Goal: Information Seeking & Learning: Learn about a topic

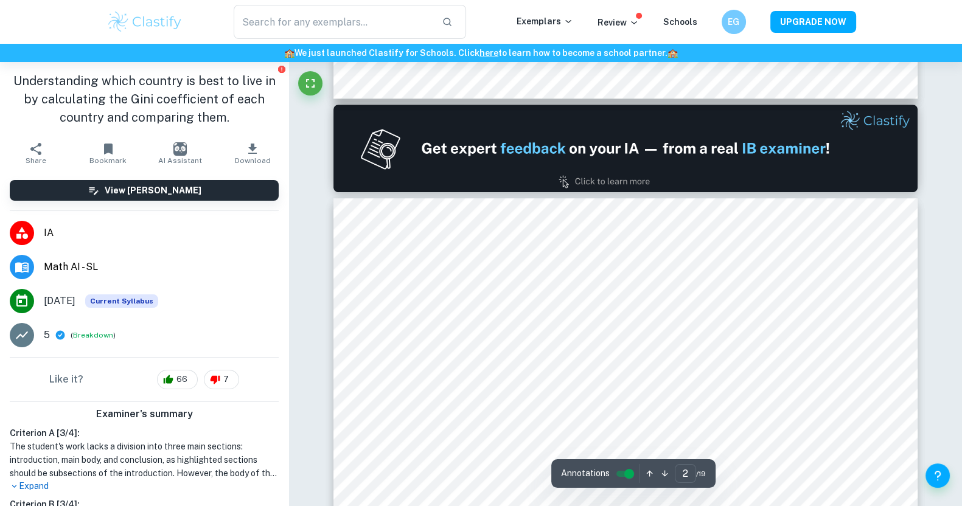
scroll to position [900, 0]
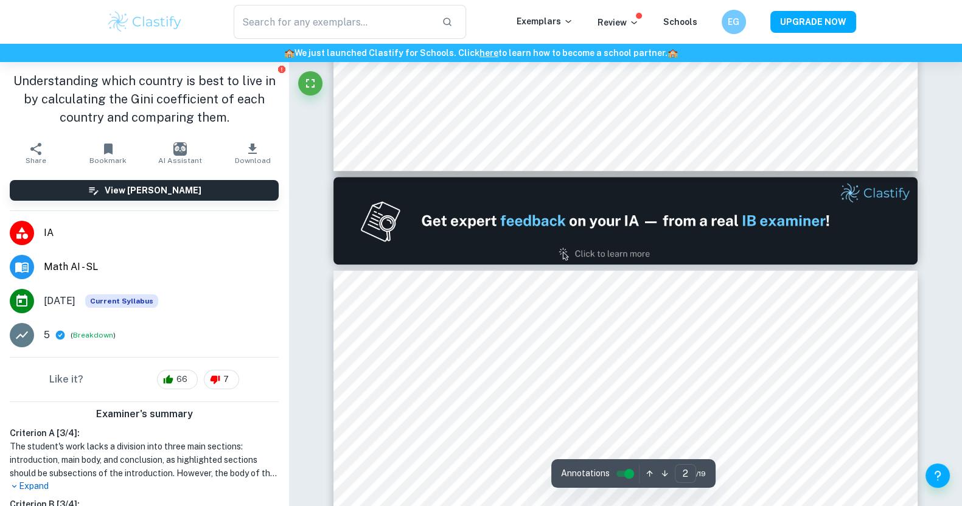
type input "1"
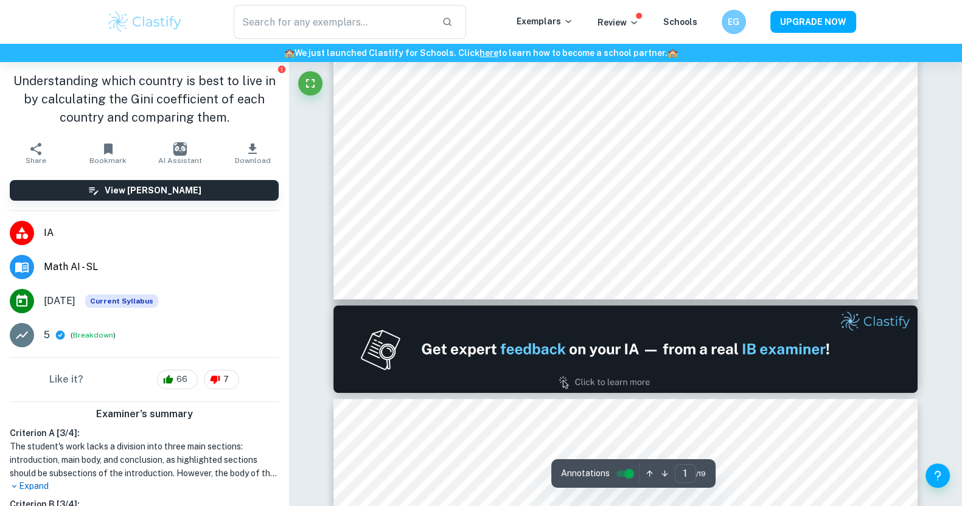
scroll to position [524, 0]
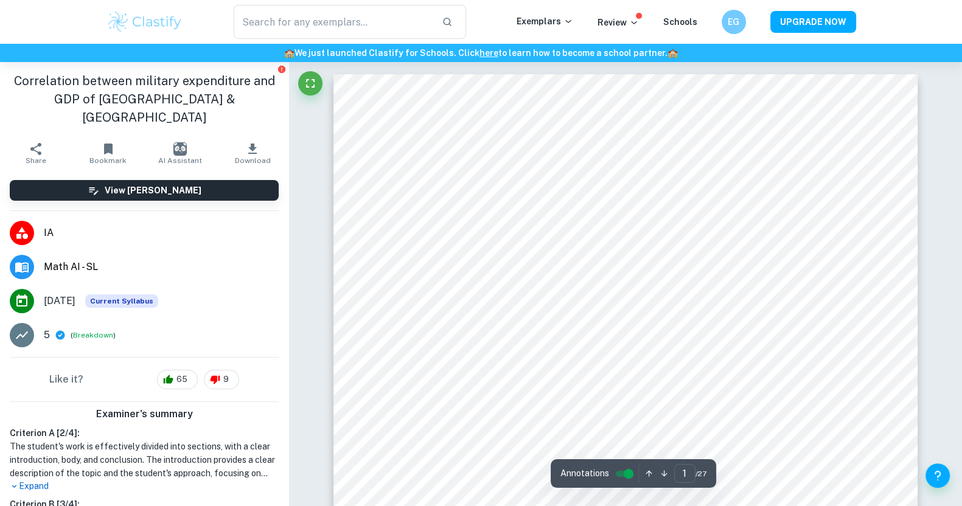
click at [564, 23] on p "Exemplars" at bounding box center [544, 21] width 57 height 13
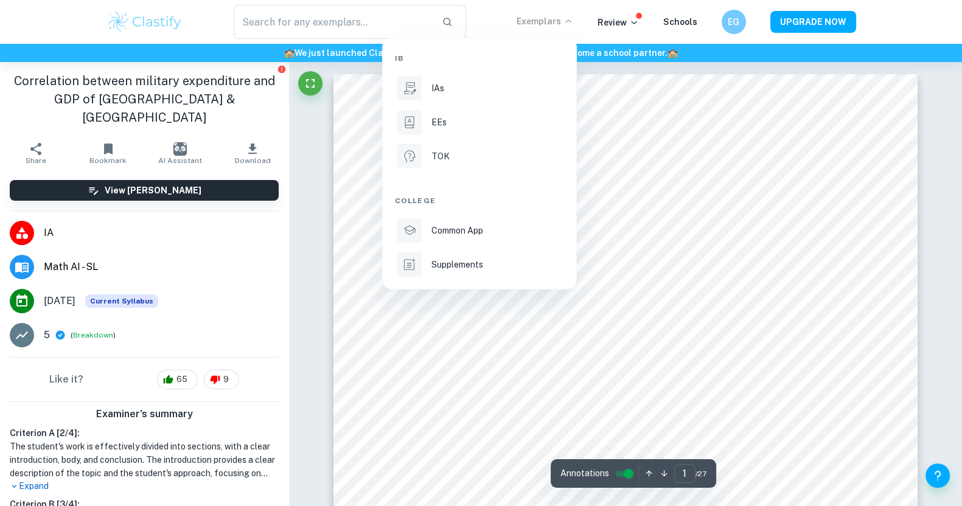
click at [445, 94] on div "IAs" at bounding box center [496, 88] width 130 height 13
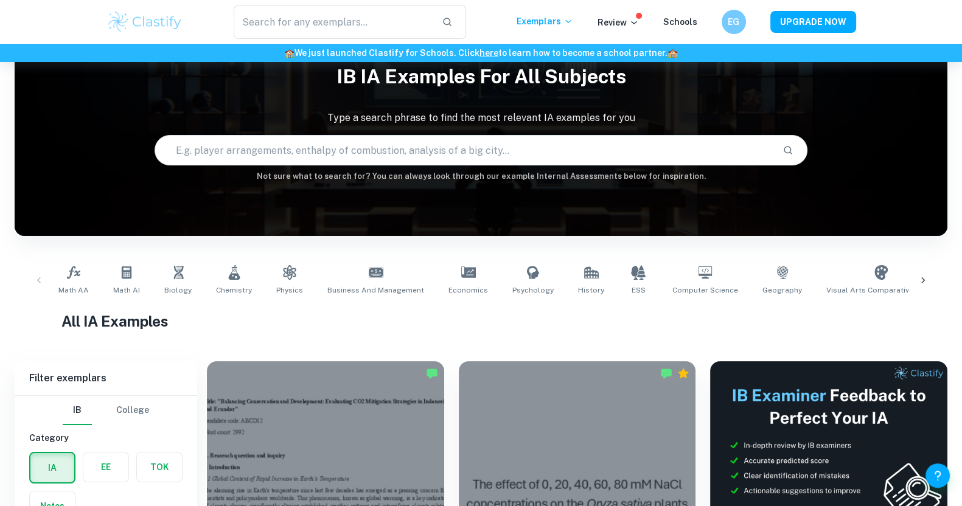
scroll to position [53, 0]
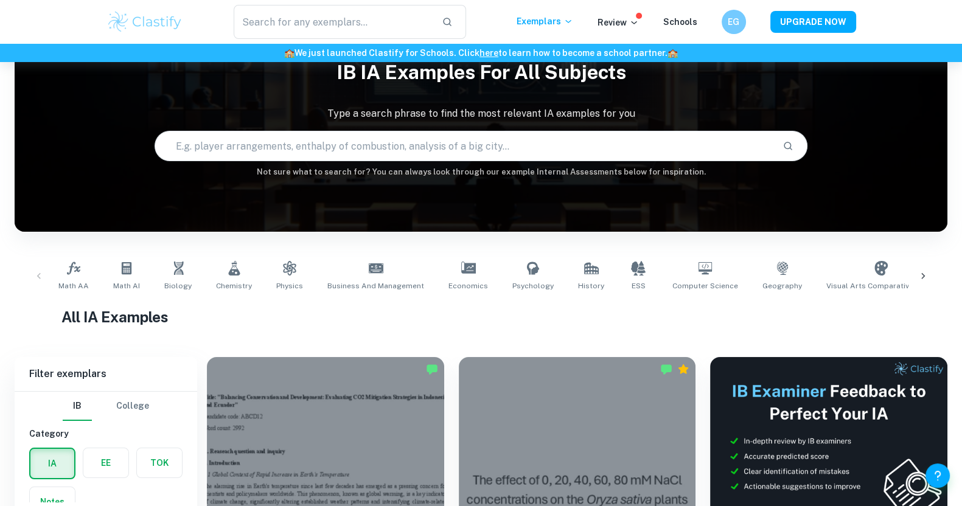
click at [124, 275] on link "Math AI" at bounding box center [126, 276] width 36 height 40
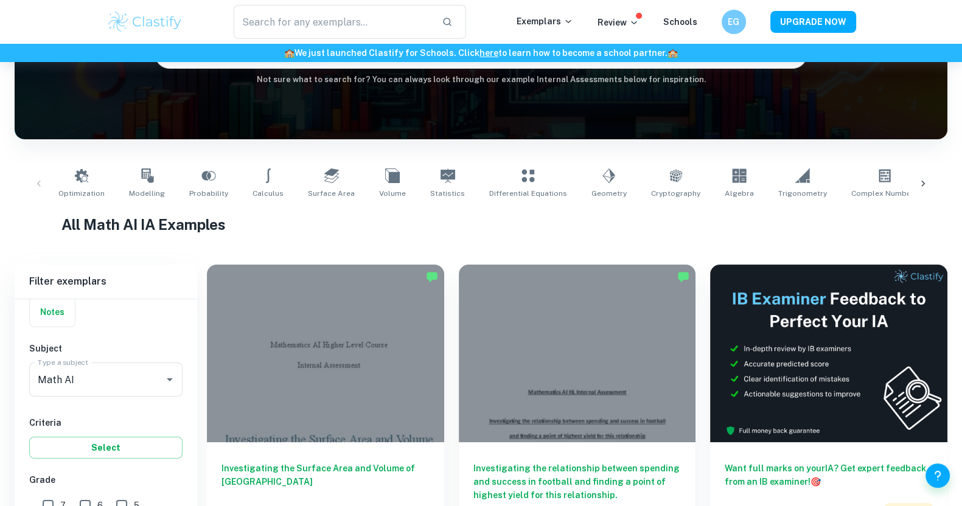
scroll to position [259, 0]
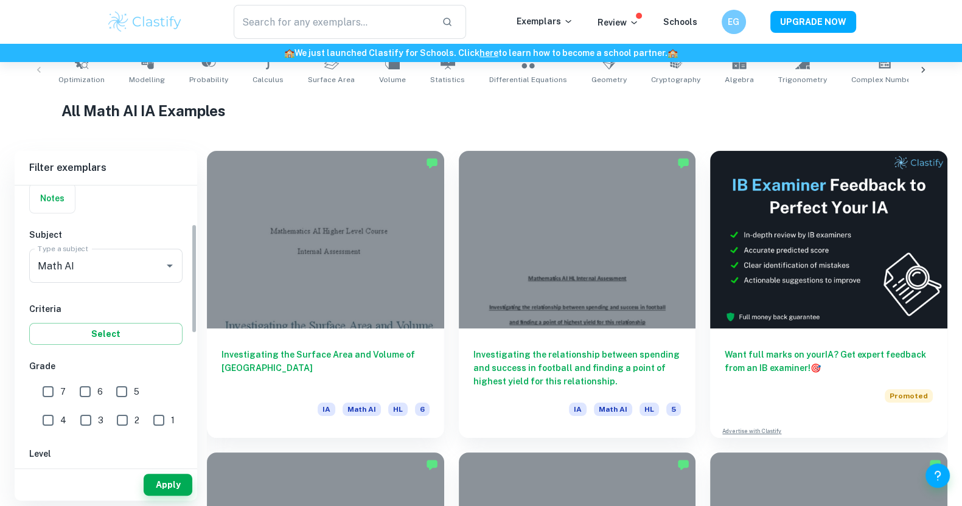
click at [50, 390] on input "7" at bounding box center [48, 392] width 24 height 24
checkbox input "true"
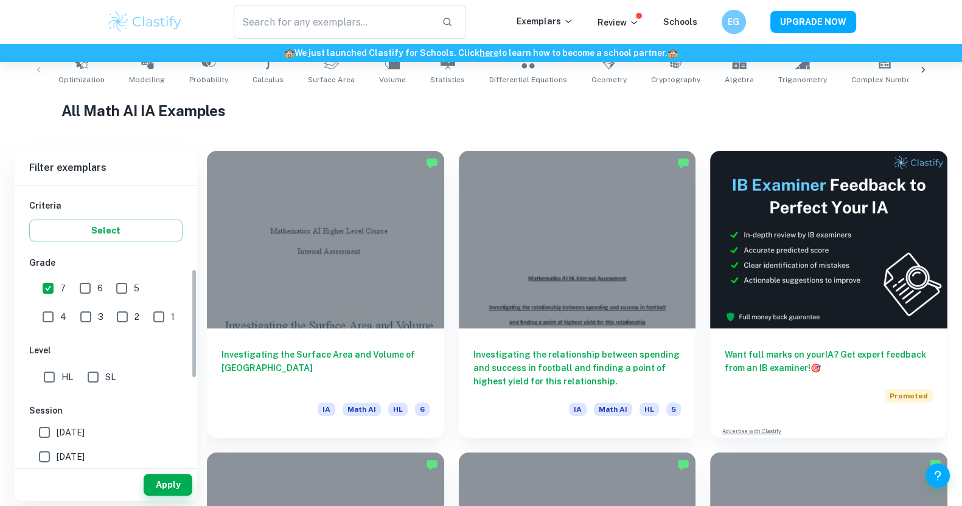
scroll to position [238, 0]
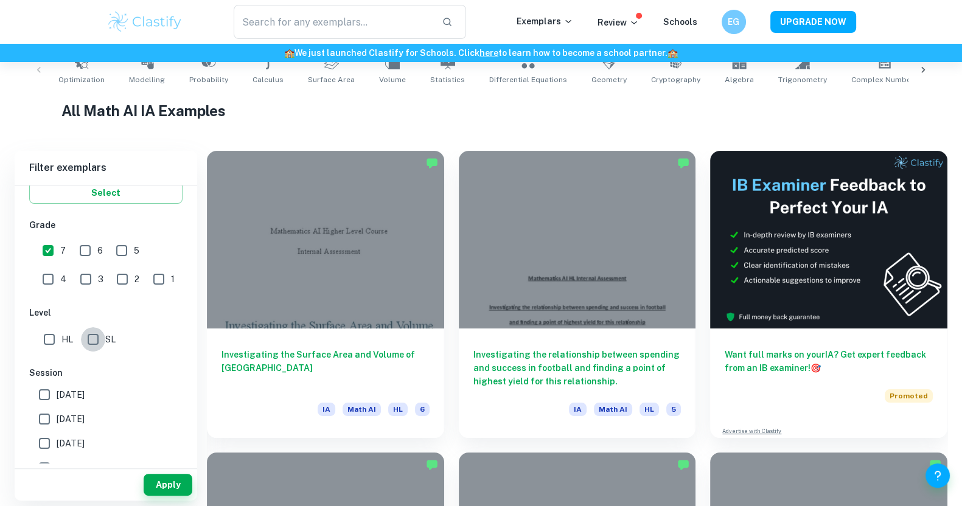
click at [91, 333] on input "SL" at bounding box center [93, 339] width 24 height 24
checkbox input "true"
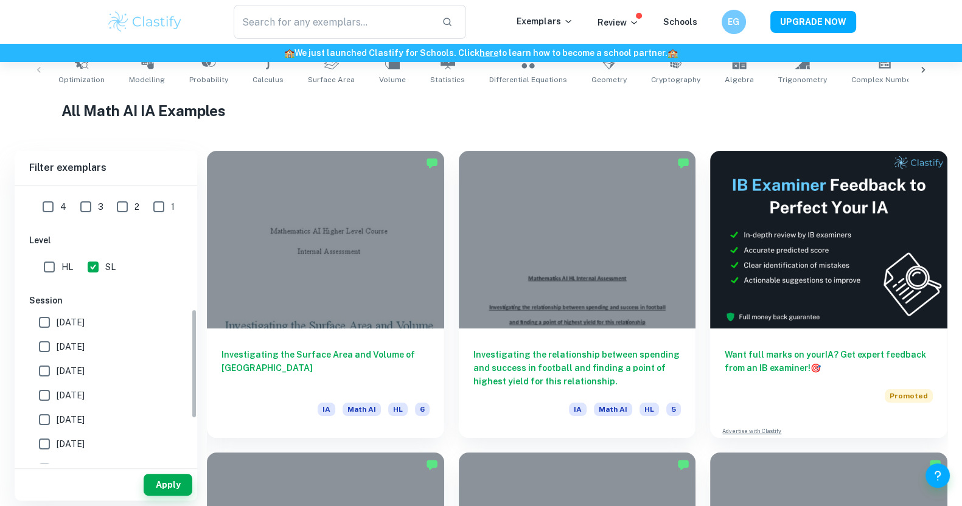
scroll to position [326, 0]
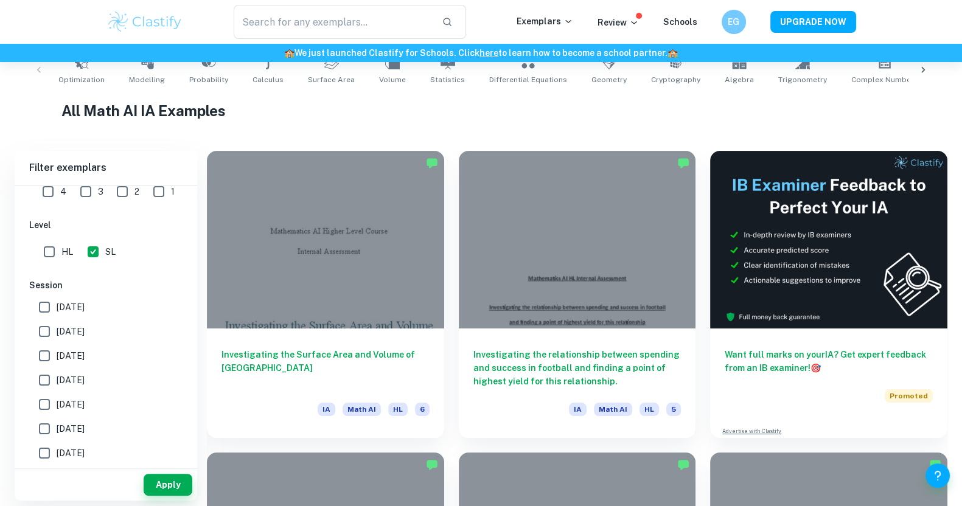
click at [173, 484] on button "Apply" at bounding box center [168, 485] width 49 height 22
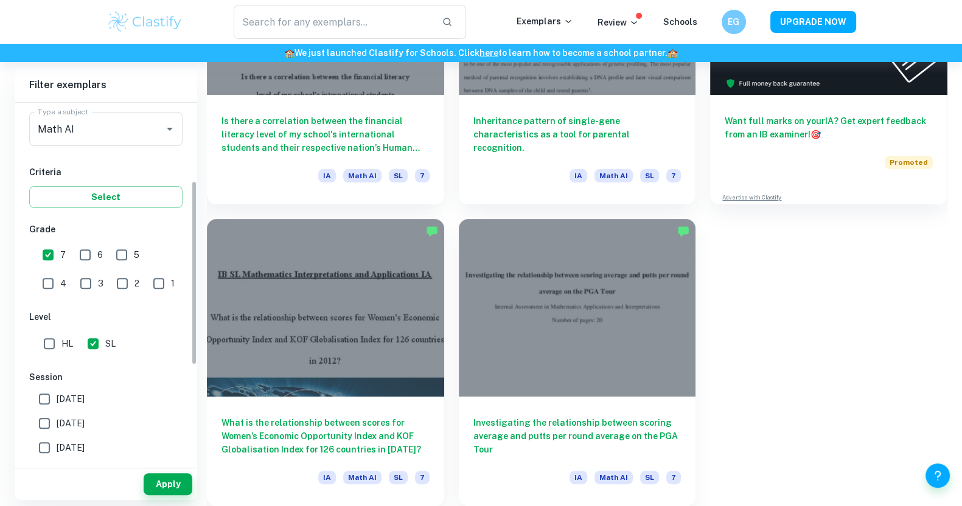
scroll to position [135, 0]
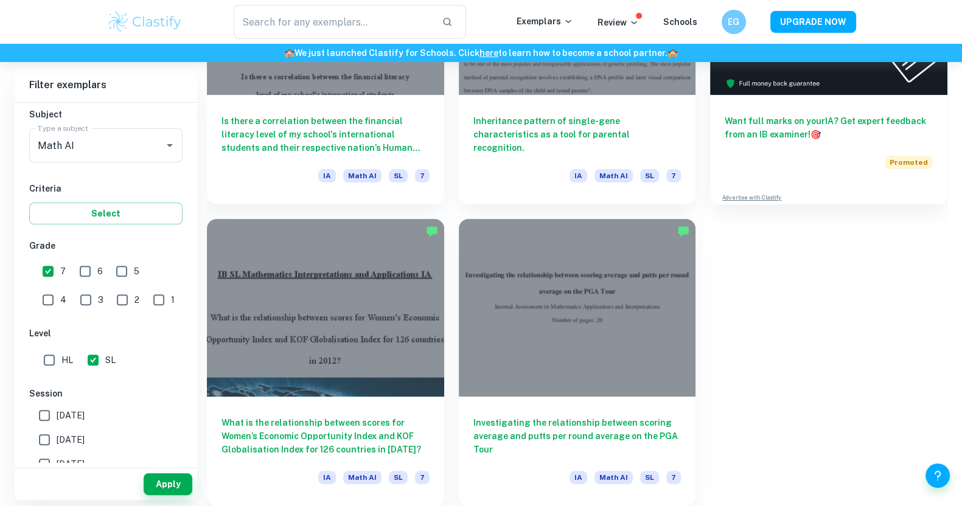
click at [83, 274] on input "6" at bounding box center [85, 271] width 24 height 24
checkbox input "true"
click at [166, 483] on button "Apply" at bounding box center [168, 484] width 49 height 22
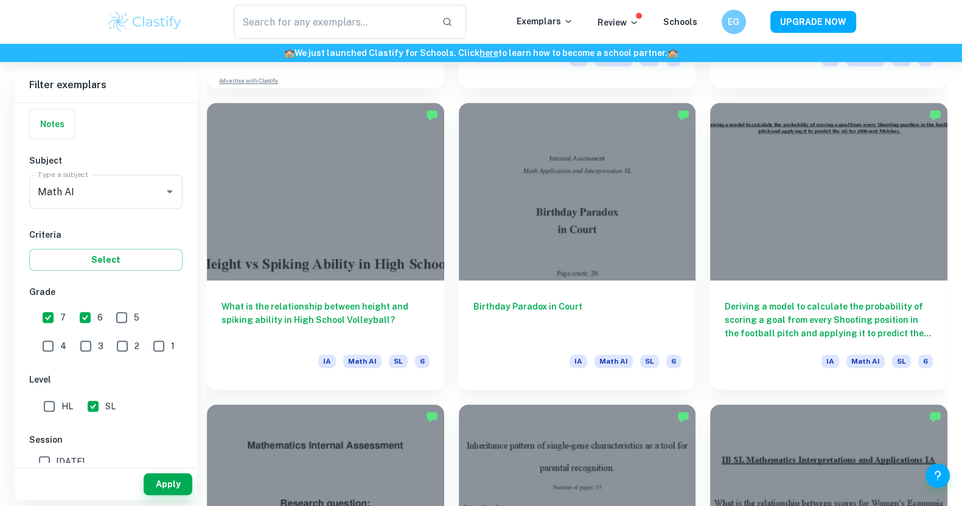
scroll to position [1128, 0]
